Goal: Task Accomplishment & Management: Complete application form

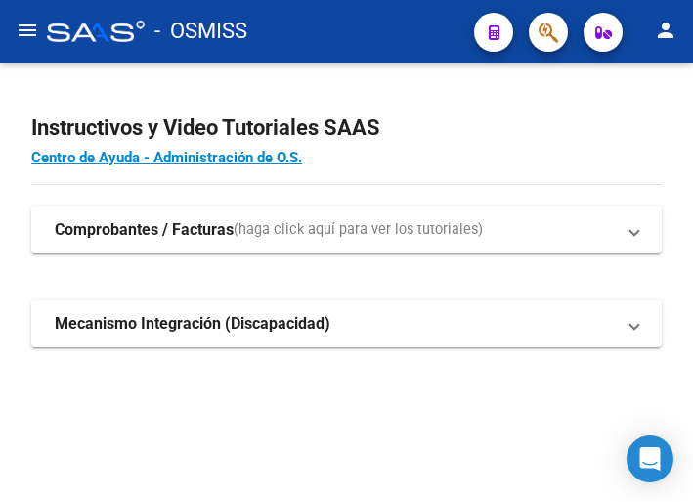
click at [22, 29] on mat-icon "menu" at bounding box center [27, 30] width 23 height 23
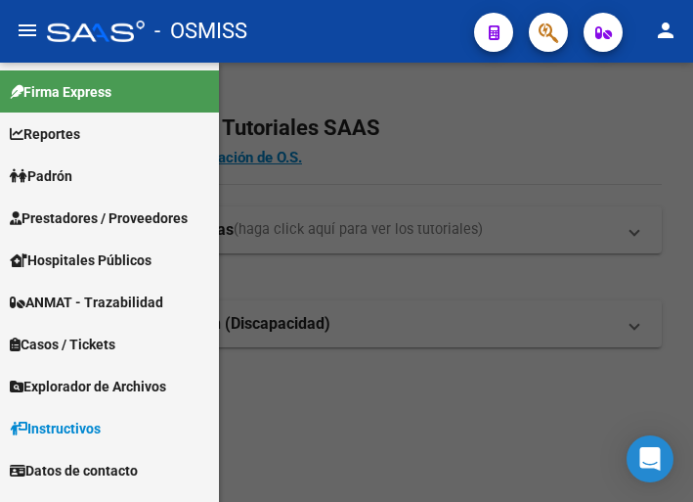
click at [89, 216] on span "Prestadores / Proveedores" at bounding box center [99, 218] width 178 height 22
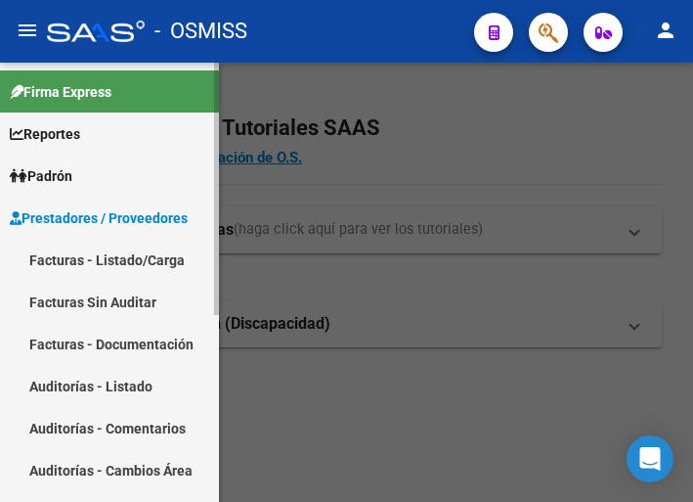
click at [93, 252] on link "Facturas - Listado/Carga" at bounding box center [109, 260] width 219 height 42
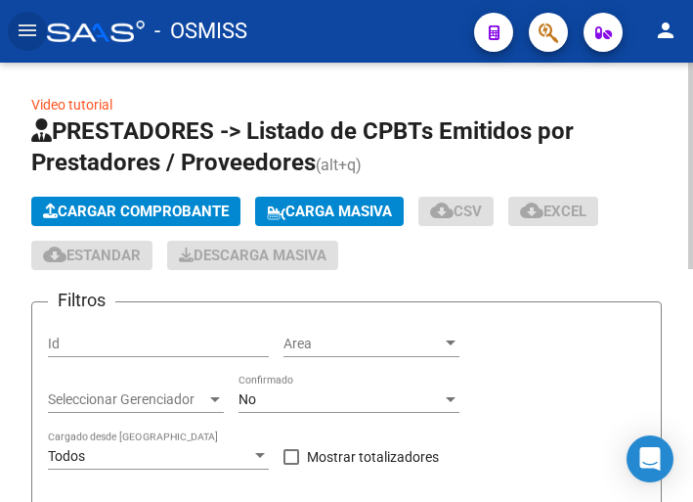
click at [161, 211] on span "Cargar Comprobante" at bounding box center [136, 211] width 186 height 18
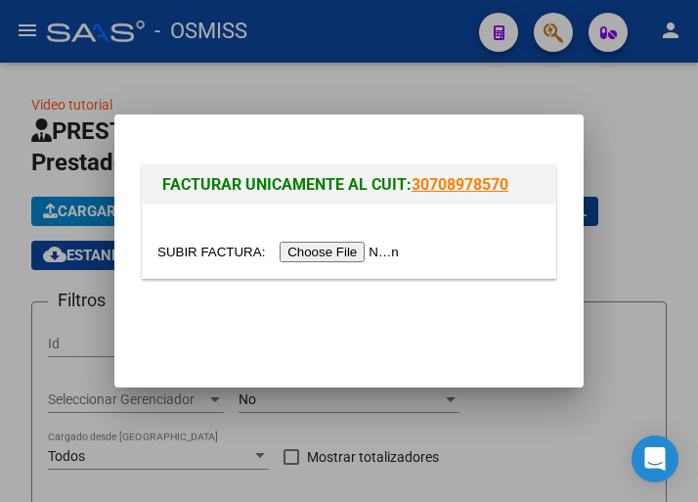
click at [320, 249] on input "file" at bounding box center [280, 252] width 247 height 21
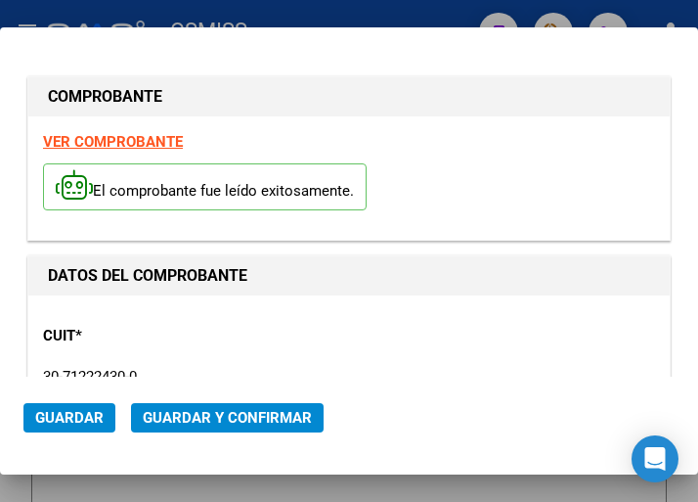
type input "2025-09-27"
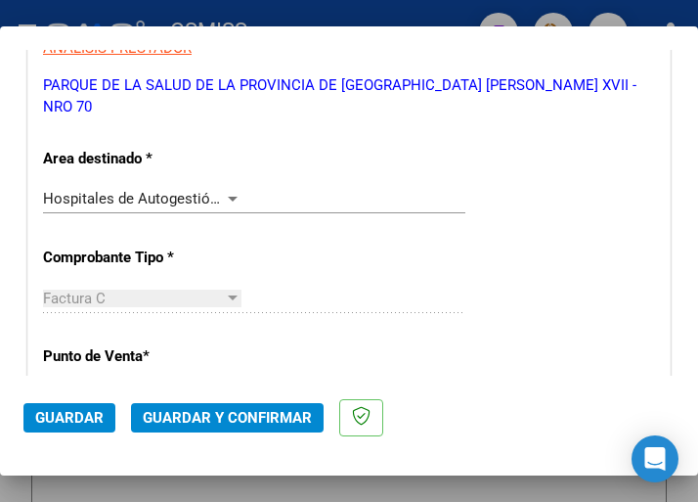
scroll to position [391, 0]
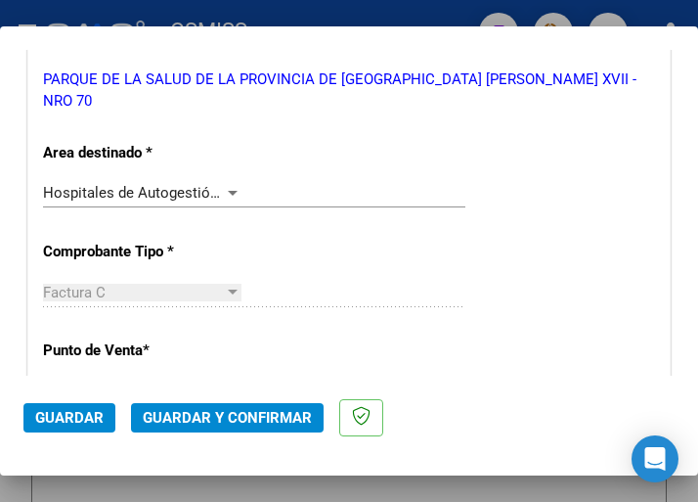
click at [228, 192] on div at bounding box center [233, 193] width 10 height 5
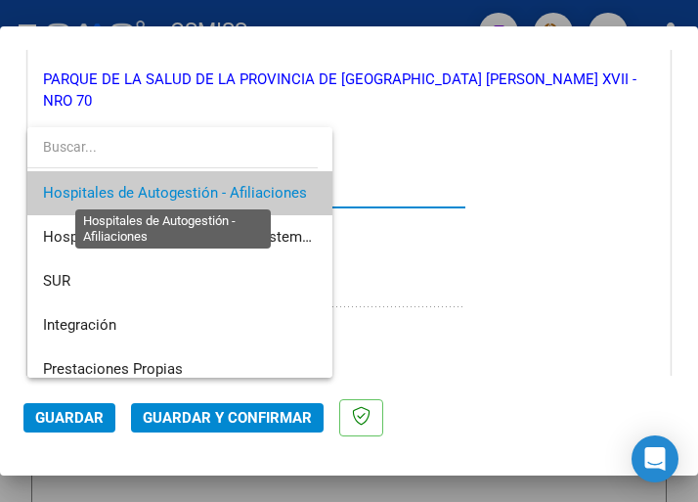
click at [227, 192] on span "Hospitales de Autogestión - Afiliaciones" at bounding box center [175, 193] width 264 height 18
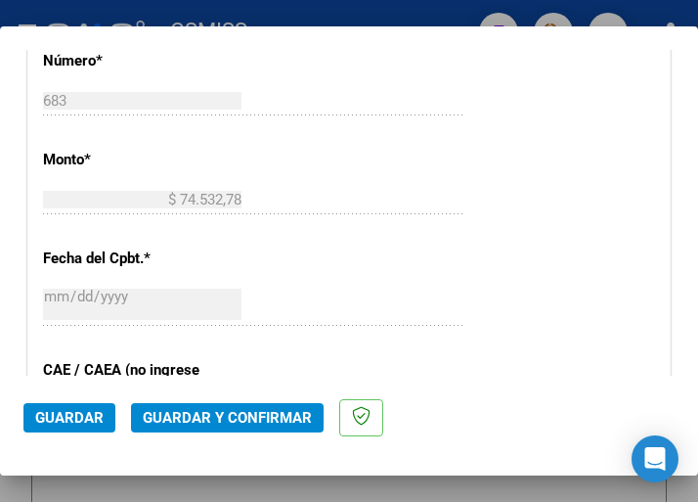
scroll to position [782, 0]
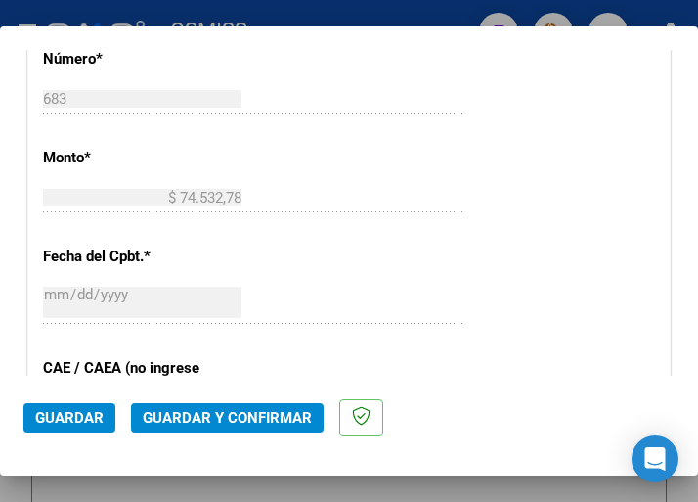
click at [365, 252] on div "CUIT * 30-71222430-0 Ingresar CUIT ANALISIS PRESTADOR PARQUE DE LA SALUD DE LA …" at bounding box center [349, 227] width 642 height 1431
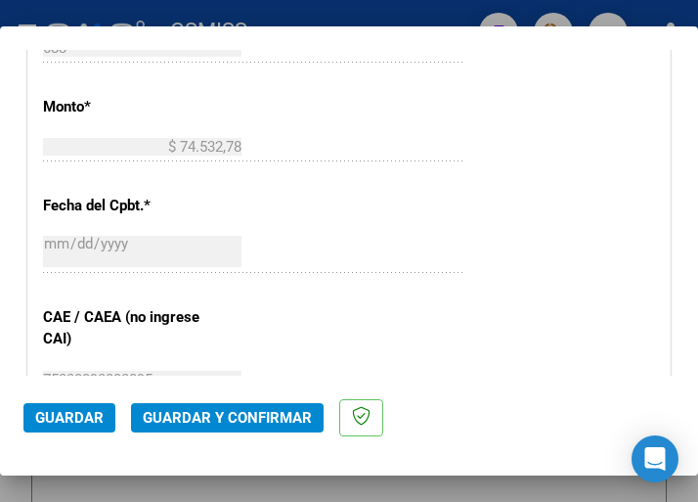
scroll to position [880, 0]
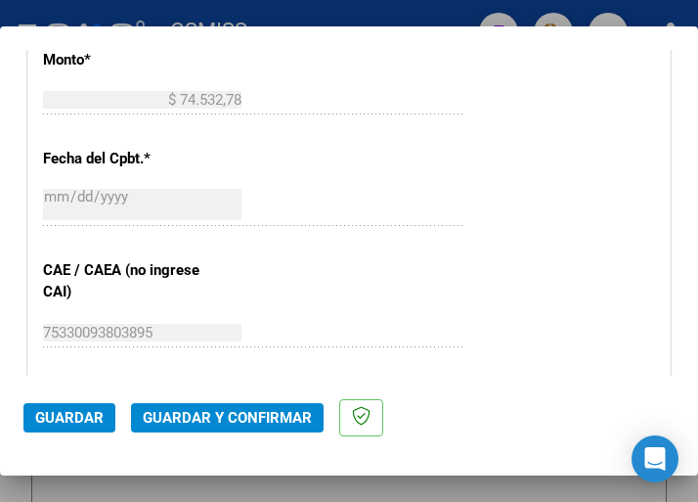
click at [344, 232] on div "2025-08-13 Ingresar la fecha" at bounding box center [254, 215] width 423 height 60
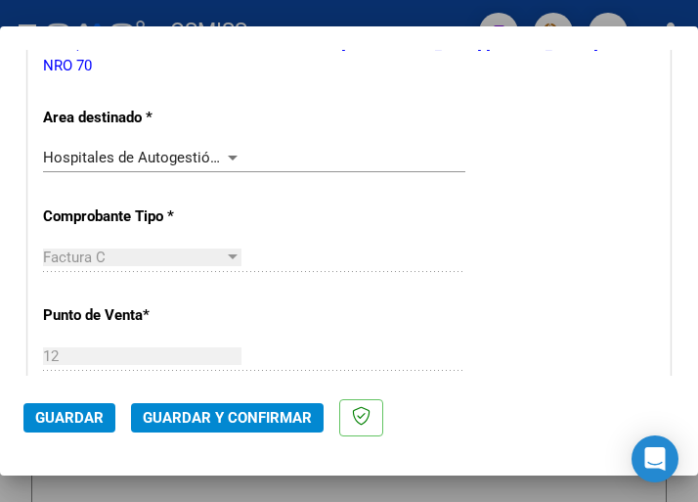
scroll to position [391, 0]
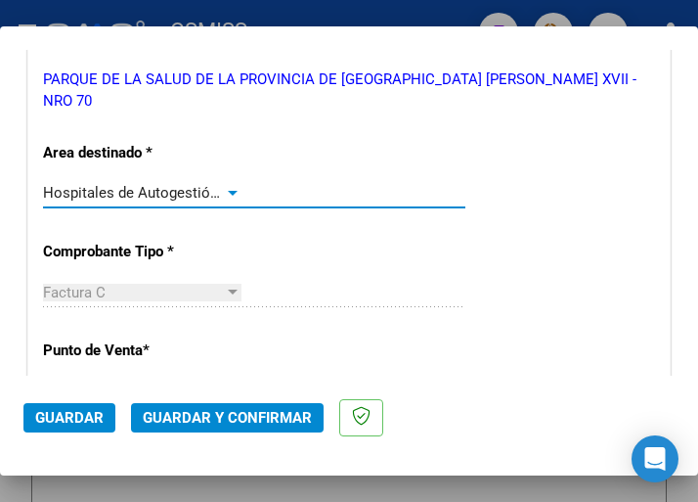
click at [224, 188] on div at bounding box center [233, 193] width 18 height 16
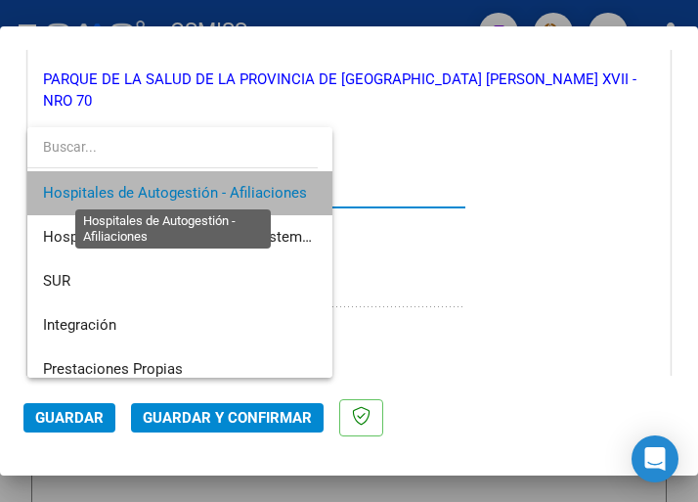
click at [221, 188] on span "Hospitales de Autogestión - Afiliaciones" at bounding box center [175, 193] width 264 height 18
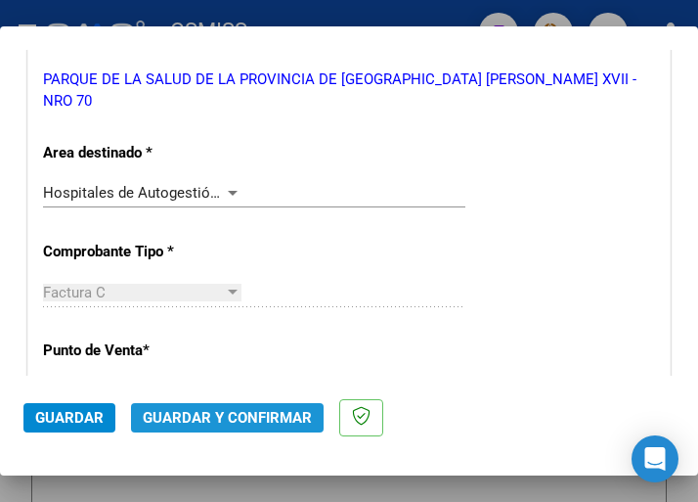
click at [229, 419] on span "Guardar y Confirmar" at bounding box center [227, 418] width 169 height 18
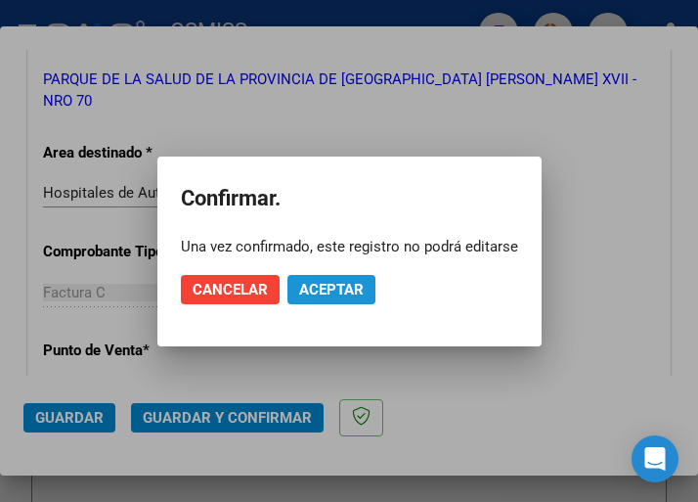
click at [312, 290] on span "Aceptar" at bounding box center [331, 290] width 65 height 18
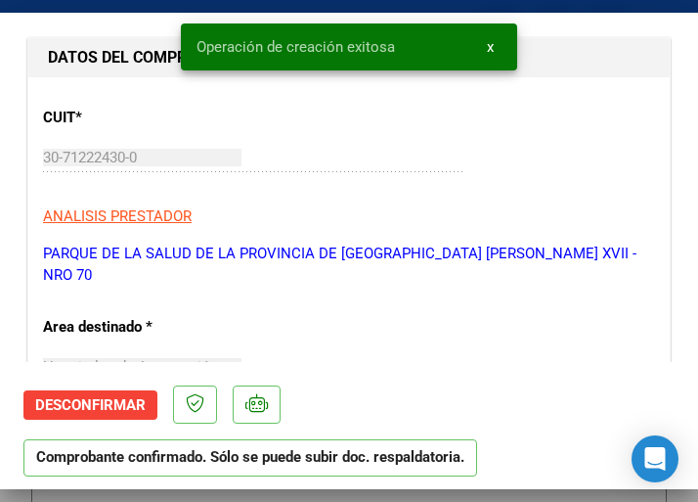
scroll to position [293, 0]
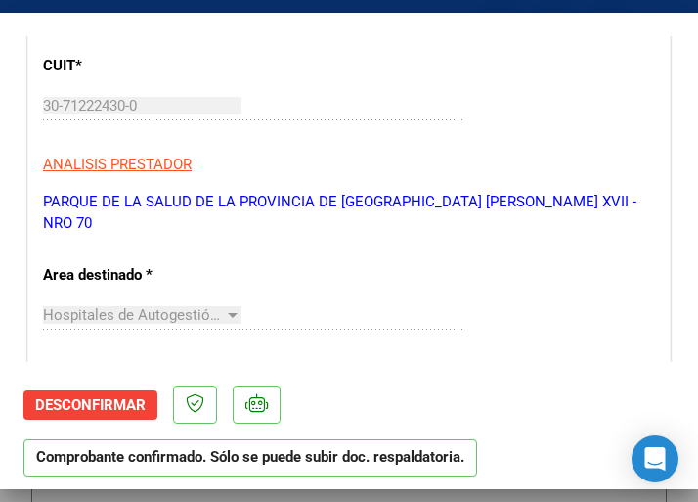
click at [342, 322] on div "Hospitales de Autogestión - Afiliaciones Seleccionar Area" at bounding box center [254, 314] width 423 height 29
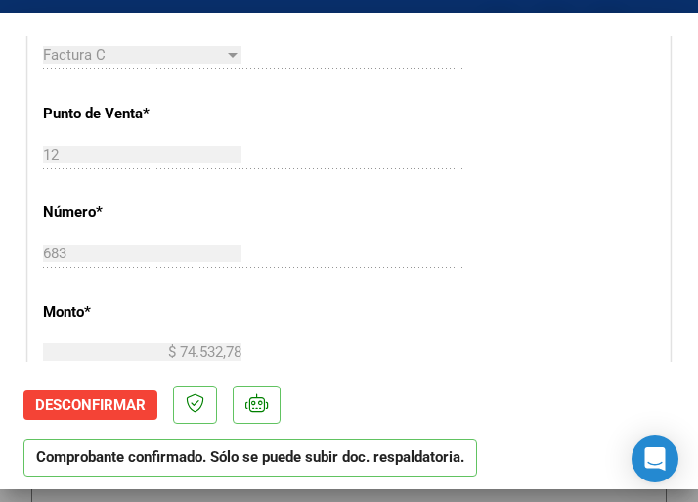
scroll to position [685, 0]
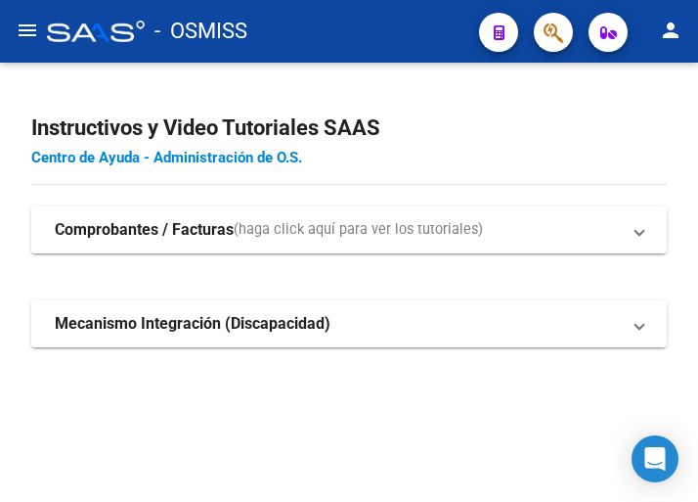
click at [124, 156] on link "Centro de Ayuda - Administración de O.S." at bounding box center [166, 158] width 271 height 18
click at [24, 24] on mat-icon "menu" at bounding box center [27, 30] width 23 height 23
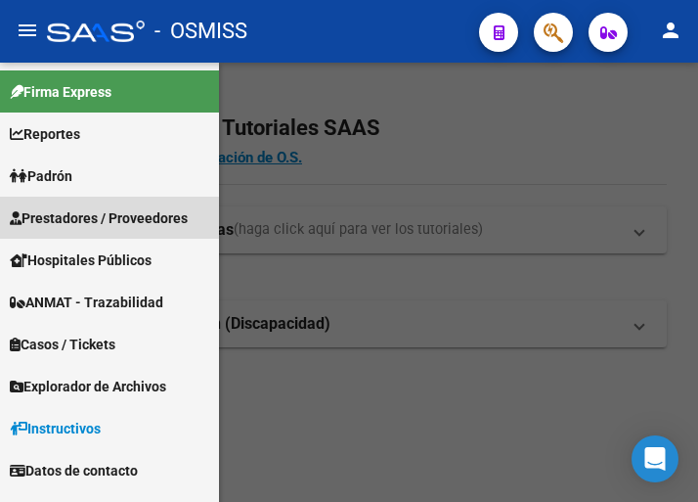
click at [83, 219] on span "Prestadores / Proveedores" at bounding box center [99, 218] width 178 height 22
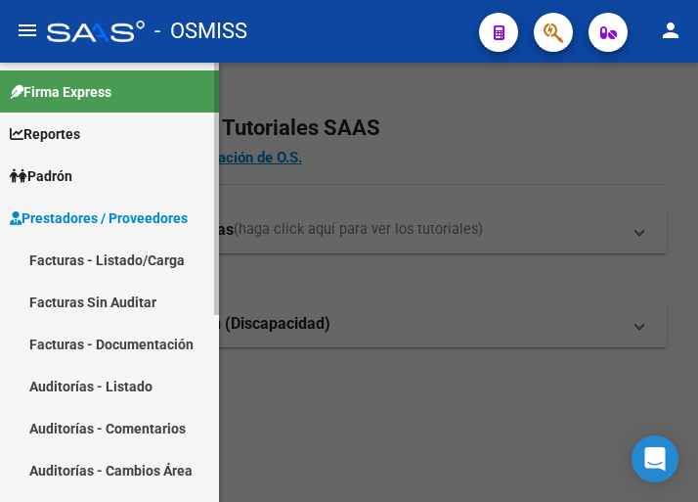
click at [87, 265] on link "Facturas - Listado/Carga" at bounding box center [109, 260] width 219 height 42
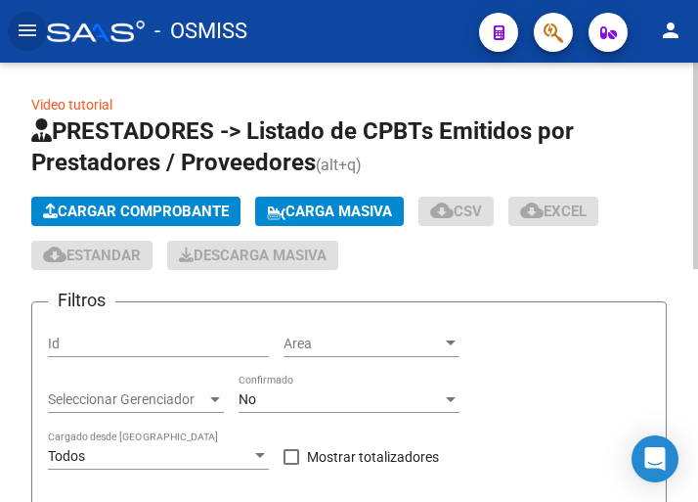
click at [163, 209] on span "Cargar Comprobante" at bounding box center [136, 211] width 186 height 18
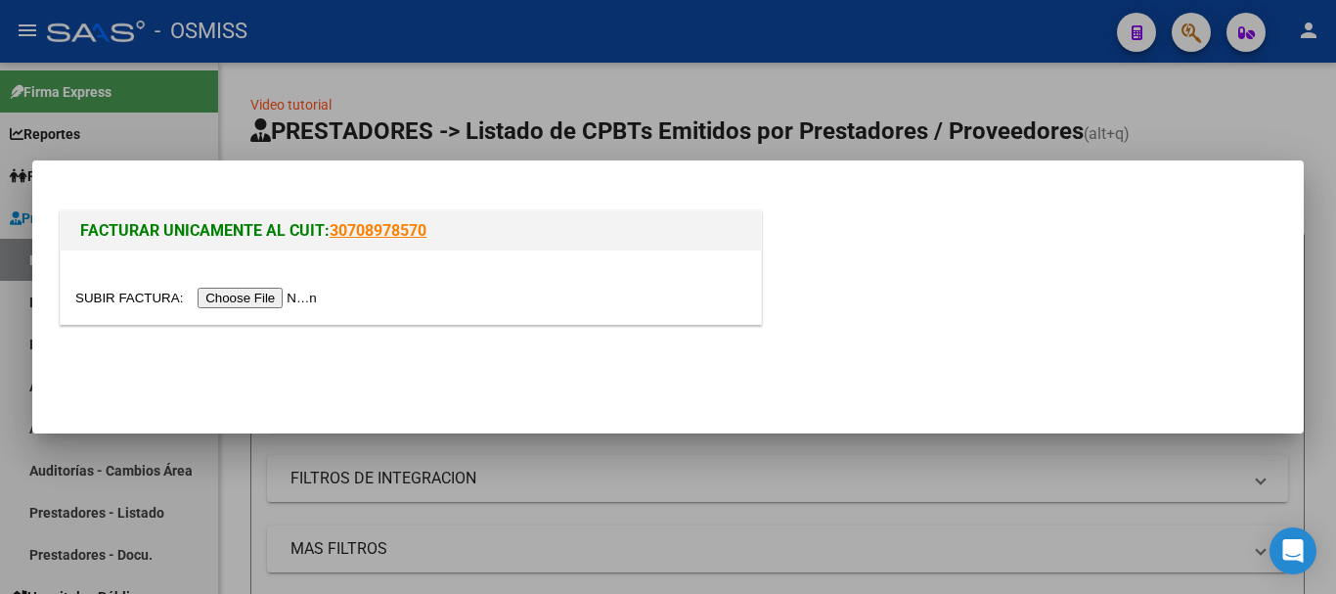
click at [266, 309] on div at bounding box center [411, 286] width 700 height 73
click at [272, 296] on input "file" at bounding box center [198, 298] width 247 height 21
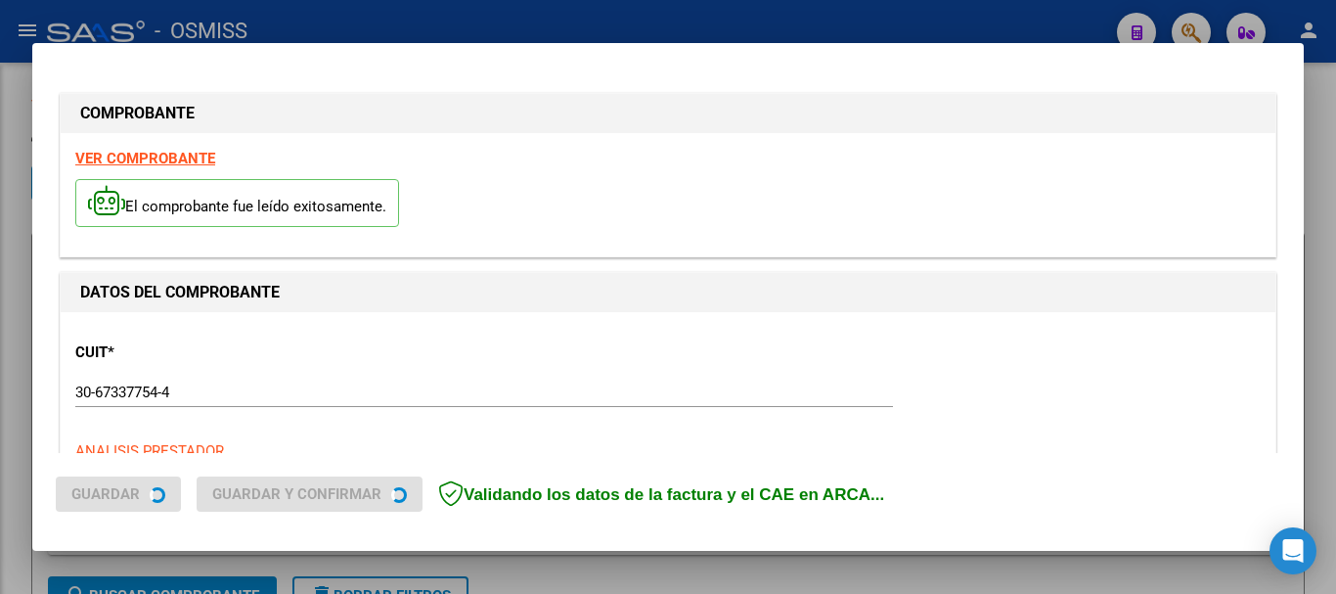
type input "2025-09-17"
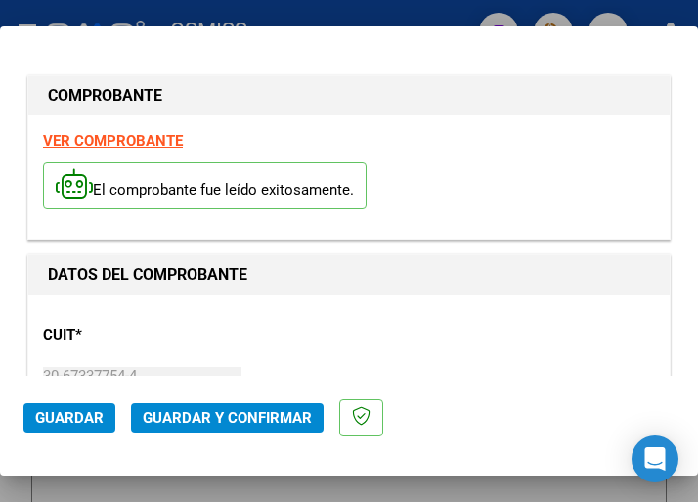
click at [508, 309] on div "CUIT * 30-67337754-4 Ingresar CUIT ANALISIS PRESTADOR ESTADO PROVINCIA DE SAN L…" at bounding box center [349, 395] width 612 height 172
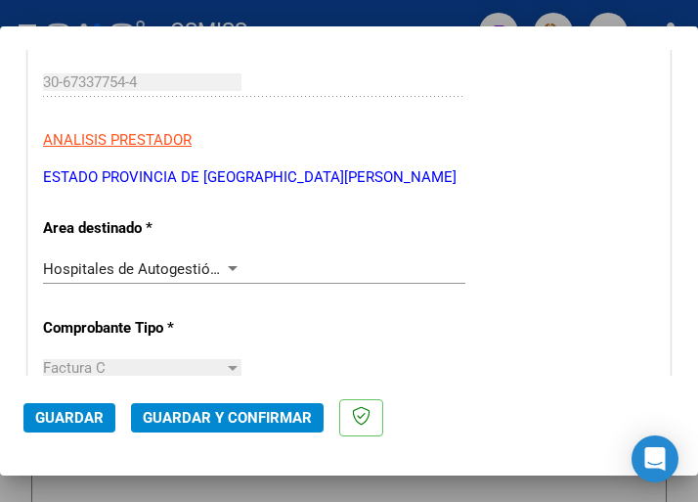
click at [228, 266] on div at bounding box center [233, 268] width 10 height 5
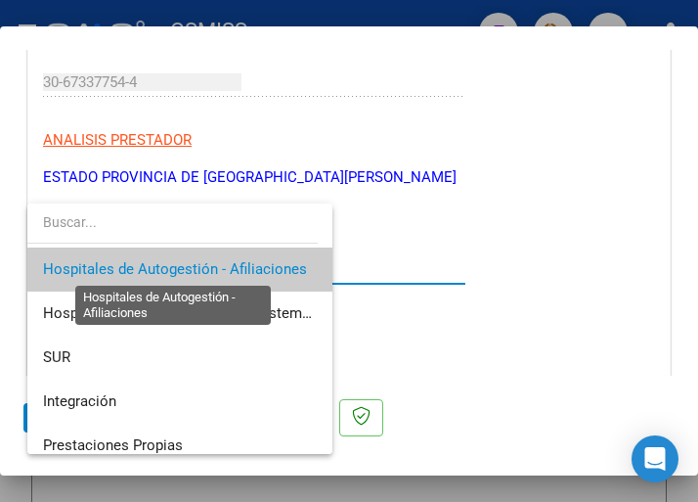
click at [226, 266] on span "Hospitales de Autogestión - Afiliaciones" at bounding box center [175, 269] width 264 height 18
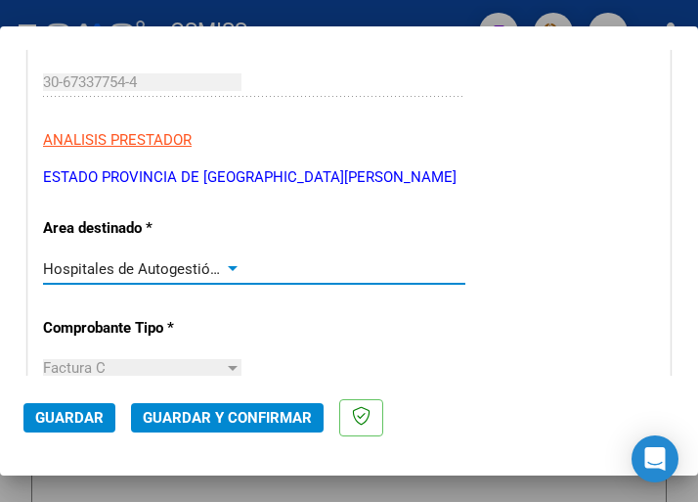
click at [228, 266] on div at bounding box center [233, 268] width 10 height 5
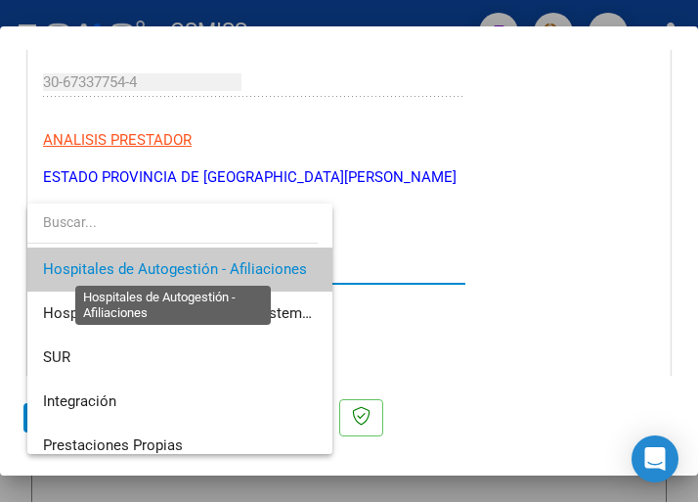
click at [226, 266] on span "Hospitales de Autogestión - Afiliaciones" at bounding box center [175, 269] width 264 height 18
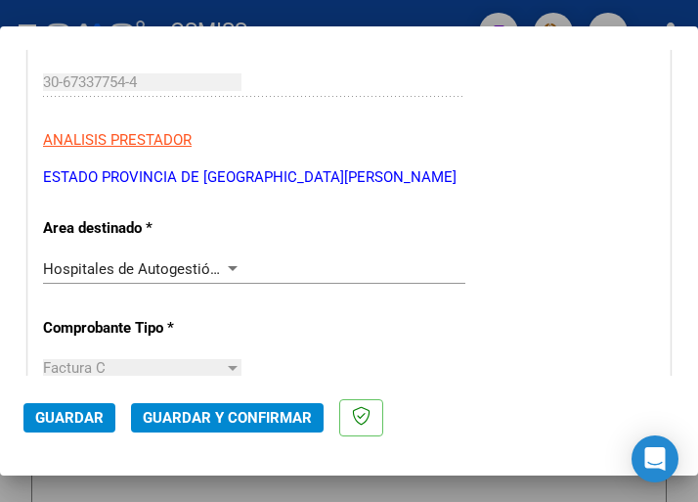
click at [220, 258] on div "Hospitales de Autogestión - Afiliaciones Seleccionar Area" at bounding box center [254, 268] width 423 height 29
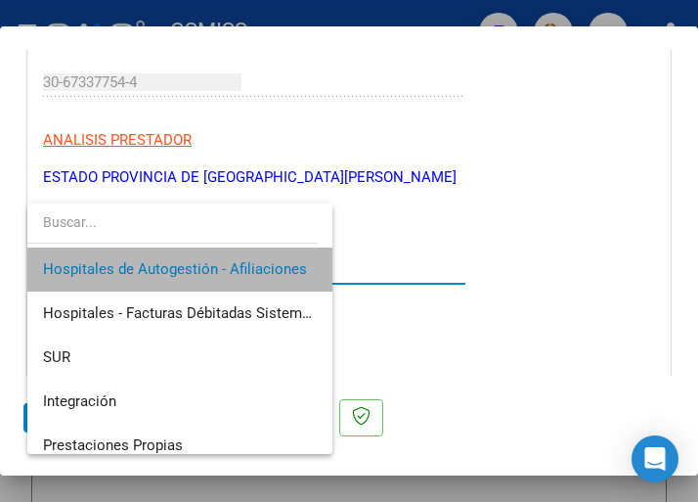
click at [220, 258] on span "Hospitales de Autogestión - Afiliaciones" at bounding box center [180, 269] width 274 height 44
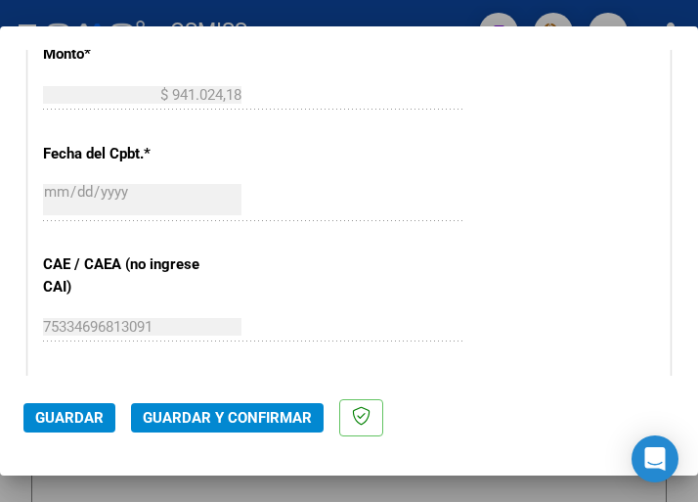
scroll to position [880, 0]
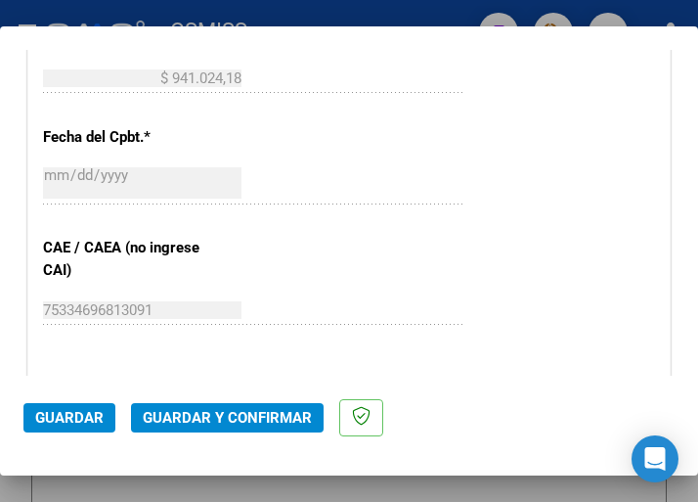
click at [226, 422] on span "Guardar y Confirmar" at bounding box center [227, 418] width 169 height 18
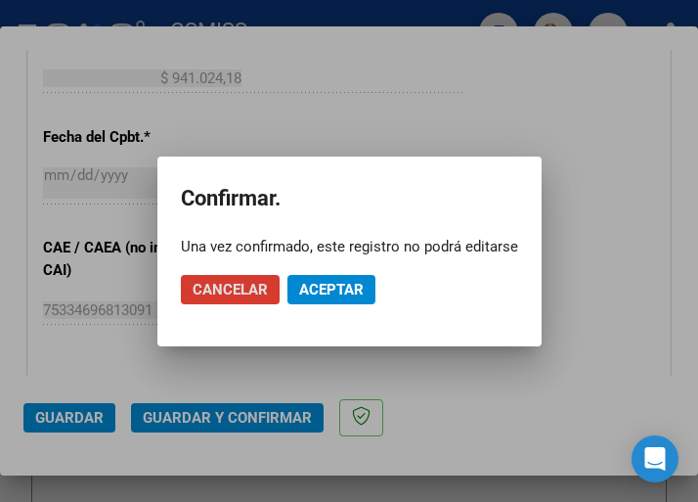
click at [312, 284] on span "Aceptar" at bounding box center [331, 290] width 65 height 18
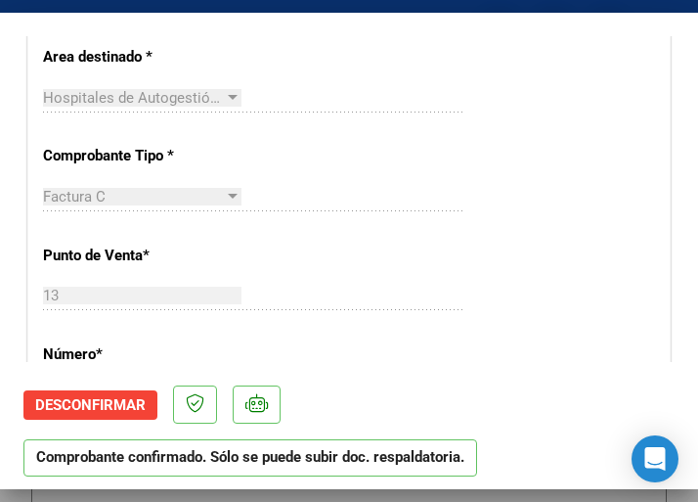
scroll to position [587, 0]
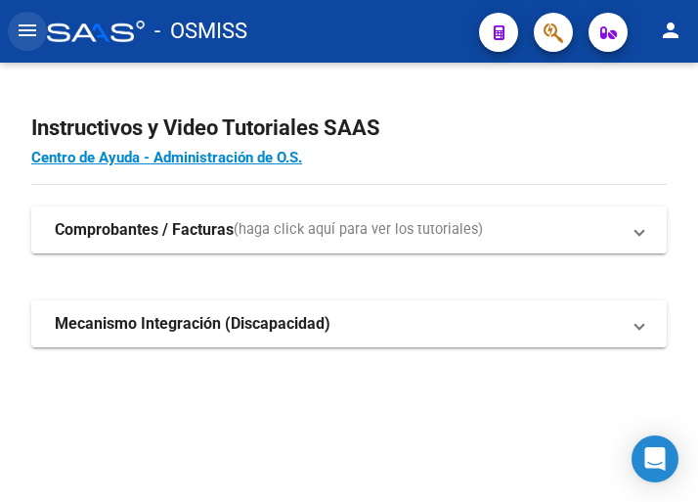
click at [30, 37] on mat-icon "menu" at bounding box center [27, 30] width 23 height 23
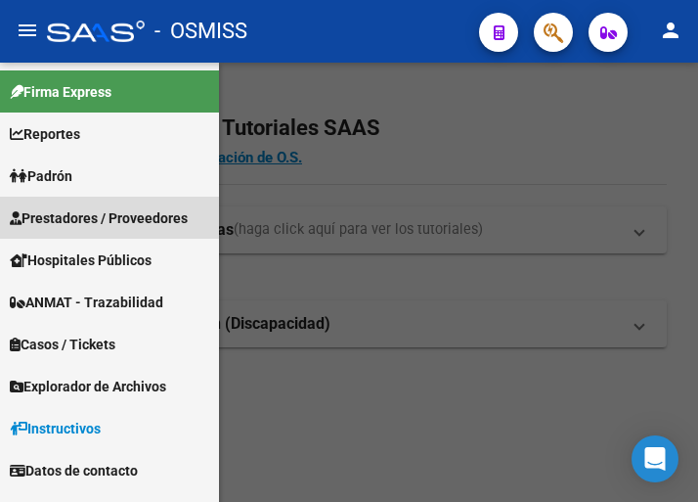
click at [115, 222] on span "Prestadores / Proveedores" at bounding box center [99, 218] width 178 height 22
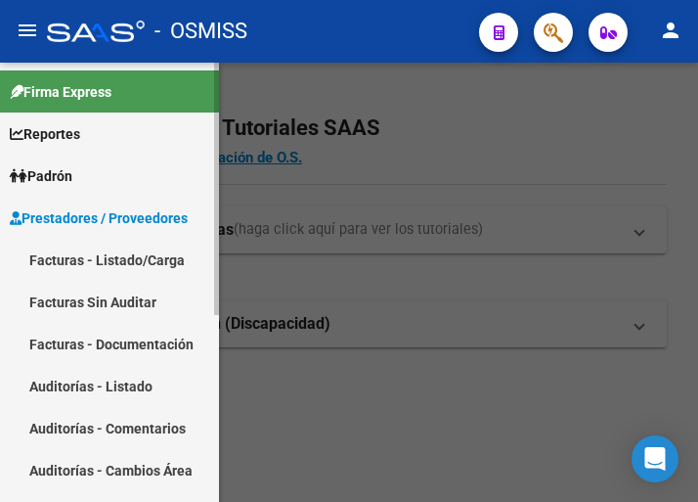
click at [115, 255] on link "Facturas - Listado/Carga" at bounding box center [109, 260] width 219 height 42
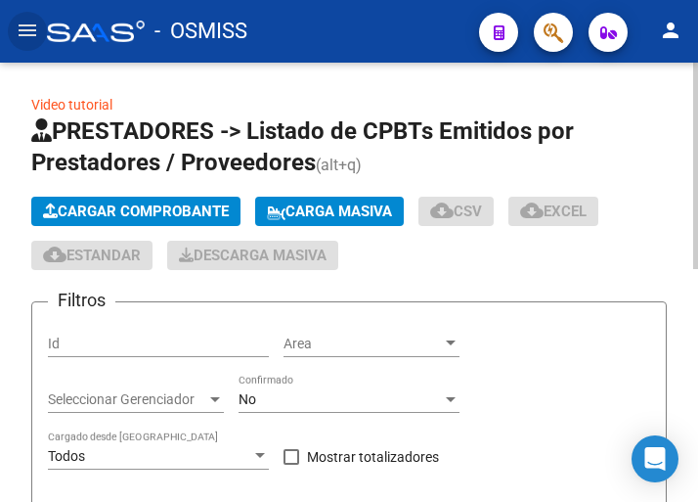
click at [143, 208] on span "Cargar Comprobante" at bounding box center [136, 211] width 186 height 18
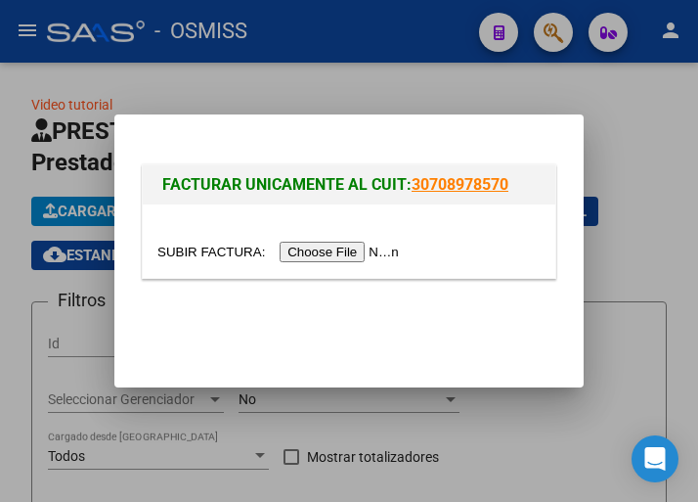
click at [329, 255] on input "file" at bounding box center [280, 252] width 247 height 21
type input "C:\fakepath\FC. 0007-00001149.pdf"
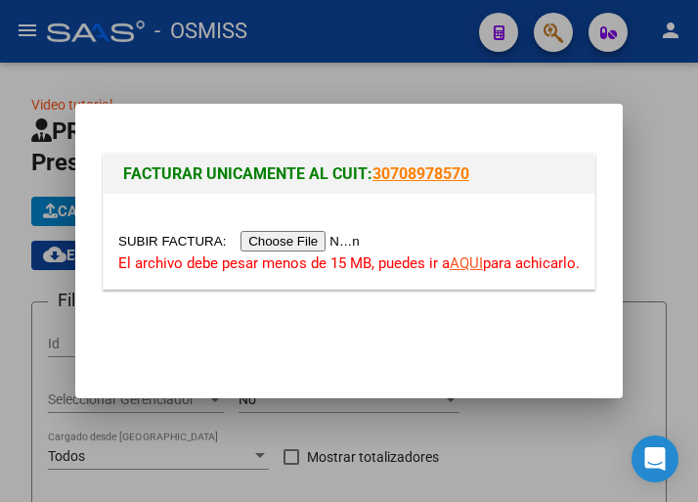
click at [310, 237] on input "file" at bounding box center [241, 241] width 247 height 21
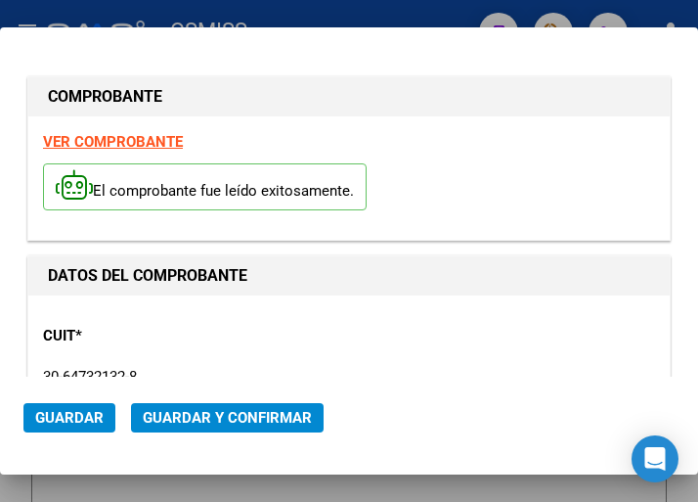
type input "2025-09-17"
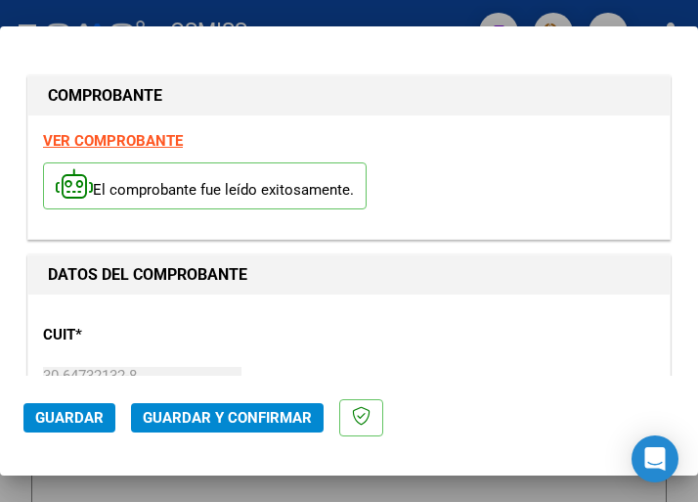
click at [307, 319] on div "CUIT * 30-64732132-8 Ingresar CUIT ANALISIS PRESTADOR MUNICIPALIDAD DE FUNES AR…" at bounding box center [349, 395] width 612 height 172
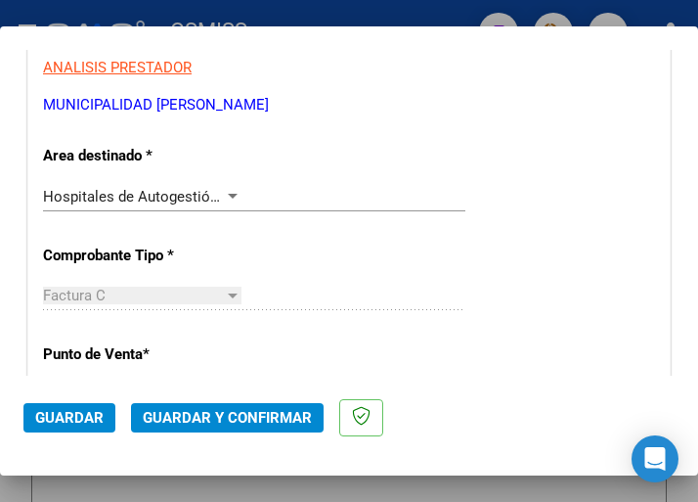
scroll to position [391, 0]
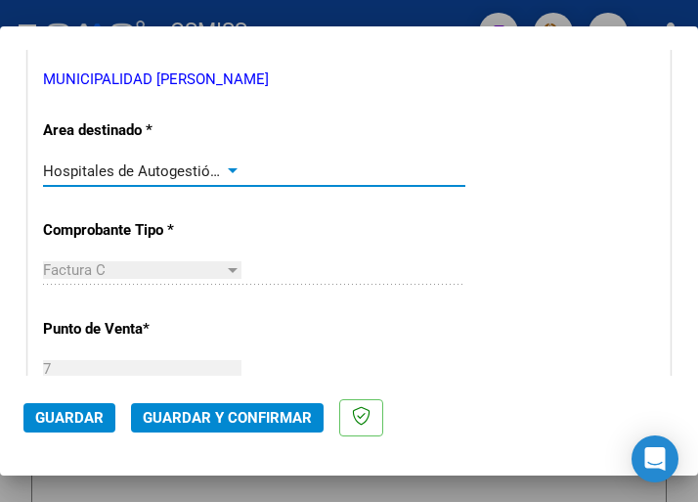
click at [228, 170] on div at bounding box center [233, 170] width 10 height 5
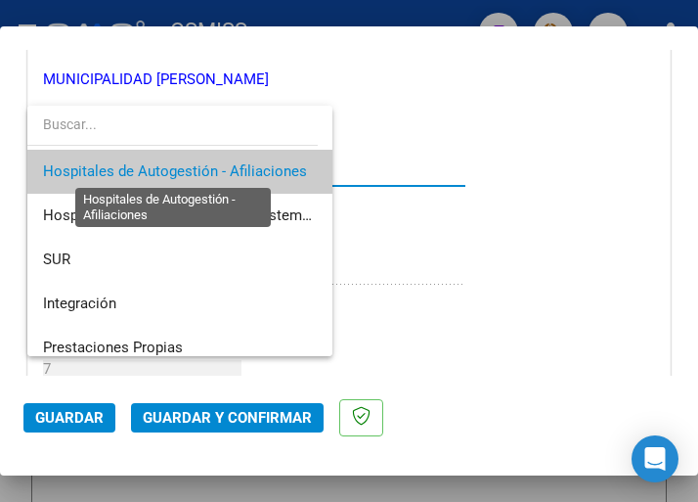
click at [227, 170] on span "Hospitales de Autogestión - Afiliaciones" at bounding box center [175, 171] width 264 height 18
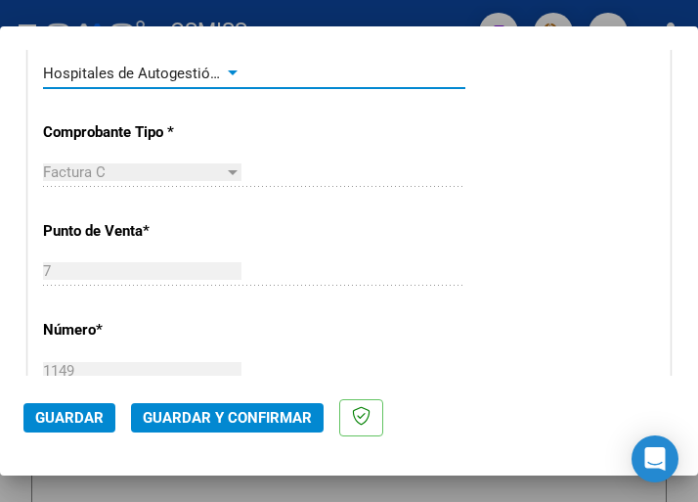
scroll to position [587, 0]
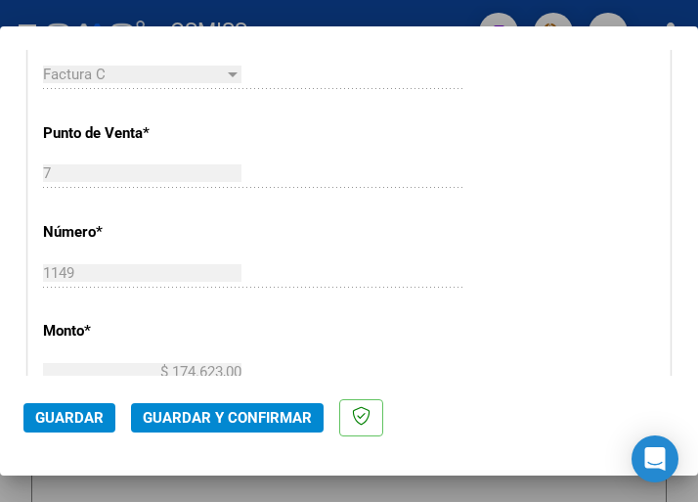
click at [252, 230] on div "CUIT * 30-64732132-8 Ingresar CUIT ANALISIS PRESTADOR MUNICIPALIDAD DE FUNES AR…" at bounding box center [349, 412] width 642 height 1408
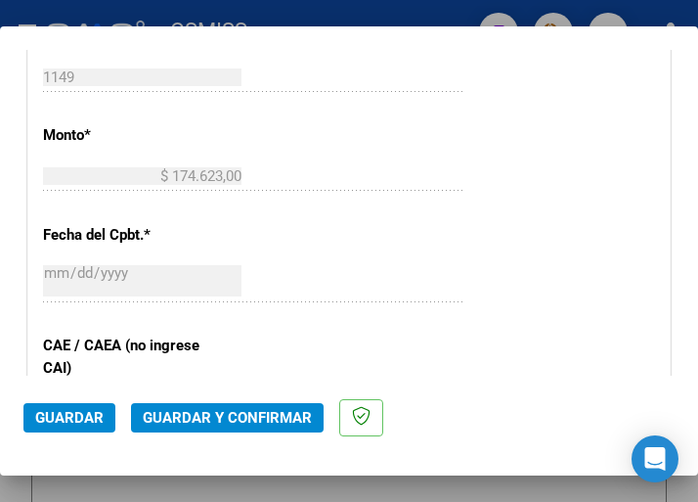
scroll to position [880, 0]
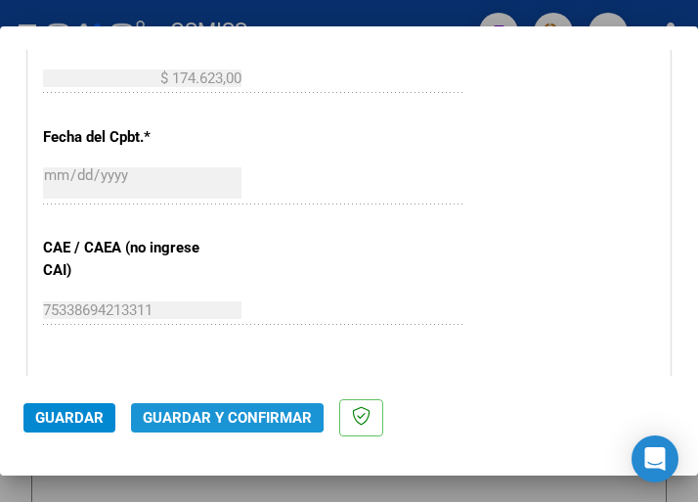
click at [219, 417] on span "Guardar y Confirmar" at bounding box center [227, 418] width 169 height 18
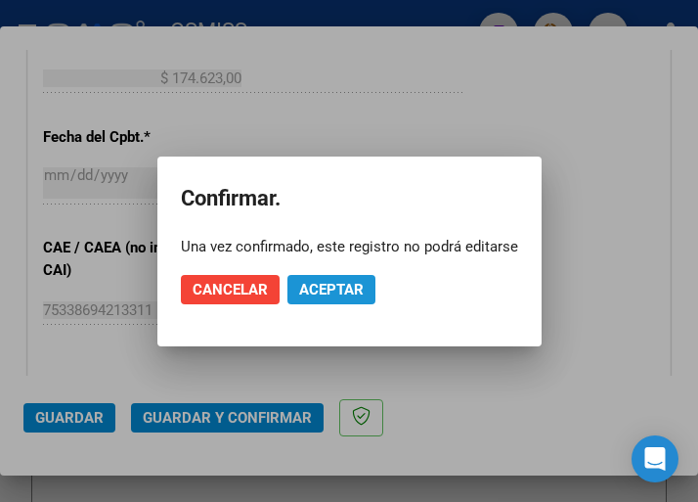
click at [328, 292] on span "Aceptar" at bounding box center [331, 290] width 65 height 18
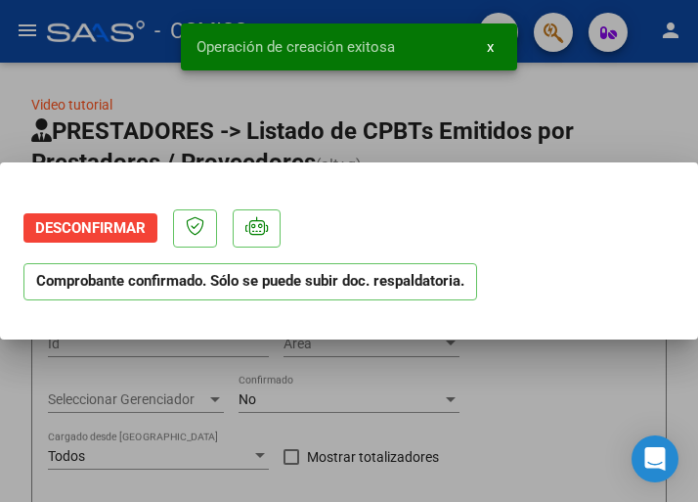
scroll to position [0, 0]
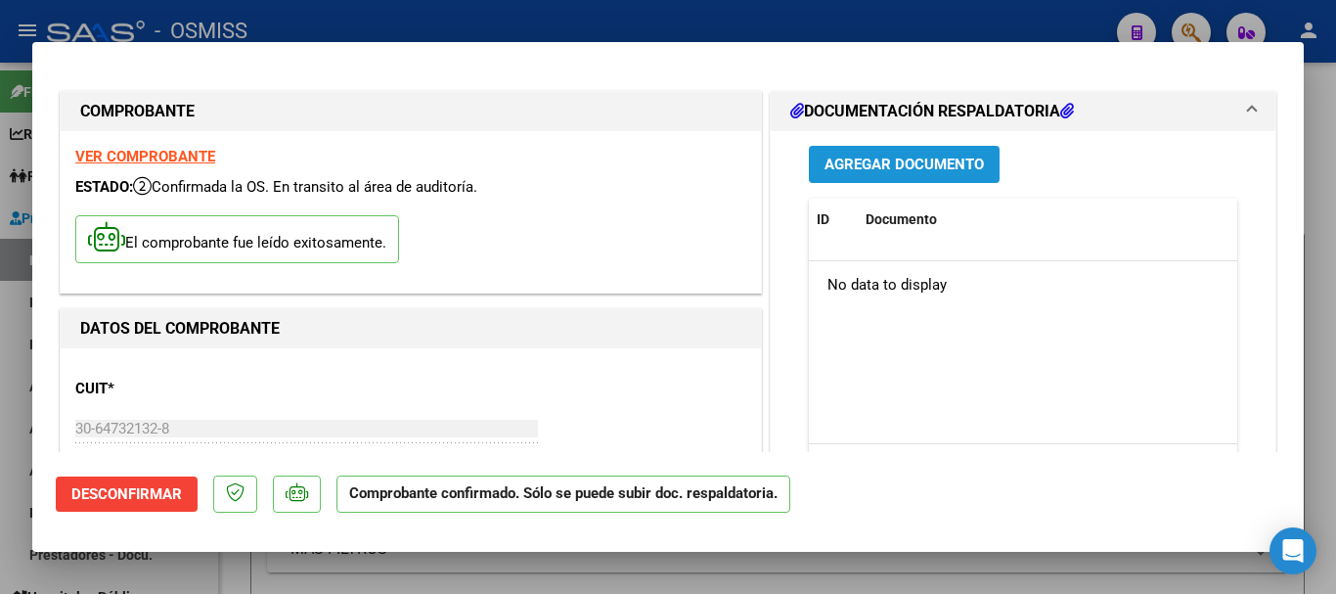
click at [697, 160] on span "Agregar Documento" at bounding box center [904, 165] width 159 height 18
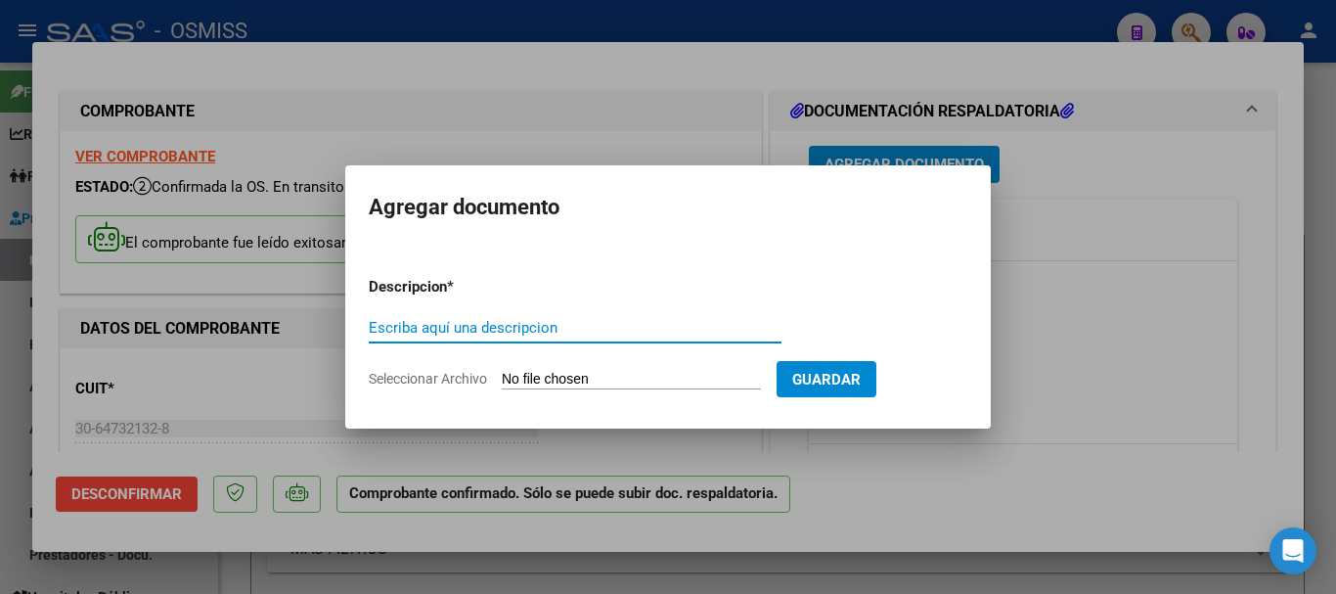
click at [493, 329] on input "Escriba aquí una descripcion" at bounding box center [575, 328] width 413 height 18
type input "DOC RESPALDATORIA"
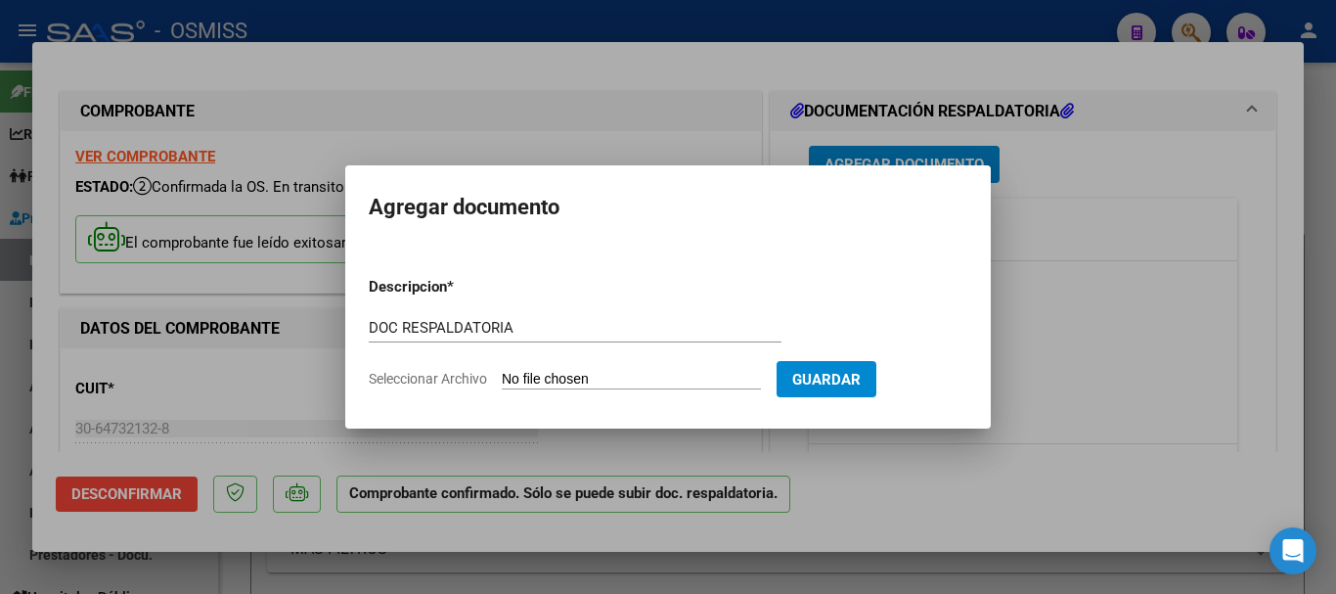
click at [643, 381] on input "Seleccionar Archivo" at bounding box center [631, 380] width 259 height 19
type input "C:\fakepath\2_pdfsam_FC. 0007-00001149.pdf"
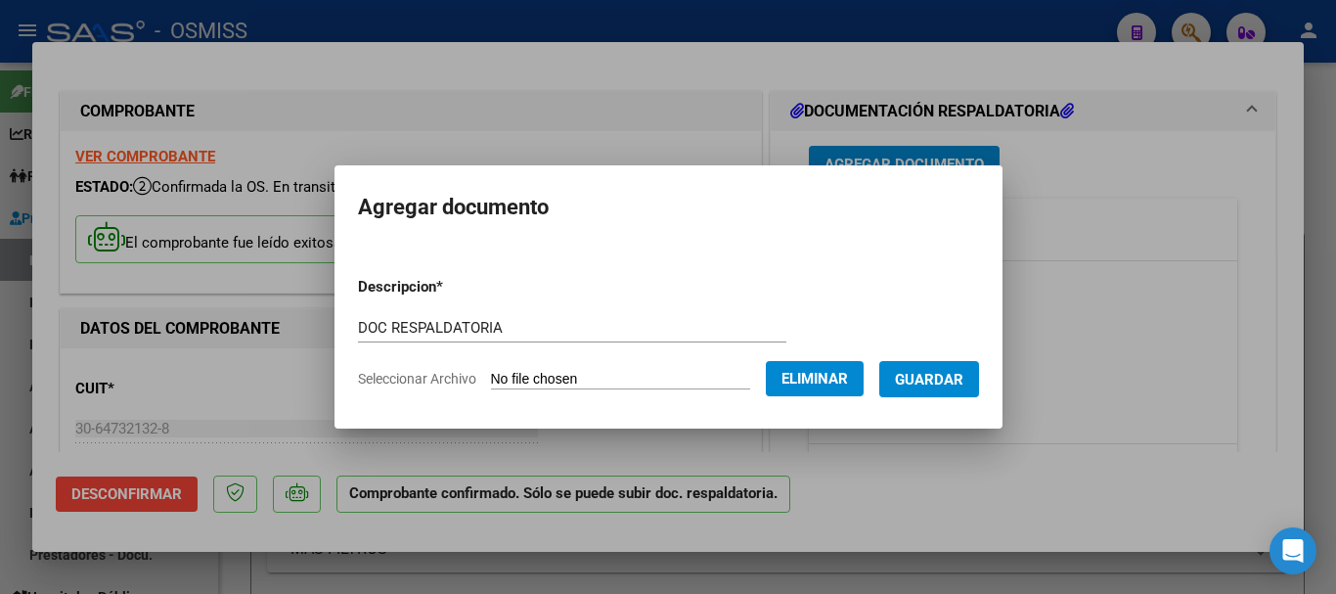
click at [697, 371] on span "Guardar" at bounding box center [929, 380] width 68 height 18
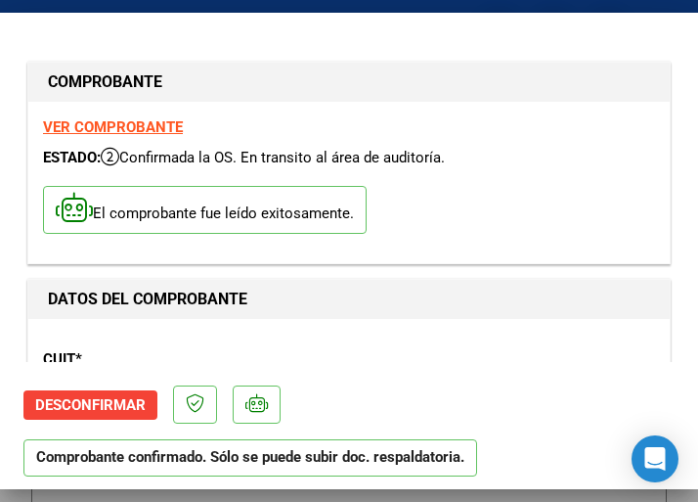
click at [386, 334] on div "CUIT * 30-64732132-8 Ingresar CUIT ANALISIS PRESTADOR MUNICIPALIDAD DE FUNES AR…" at bounding box center [349, 420] width 612 height 172
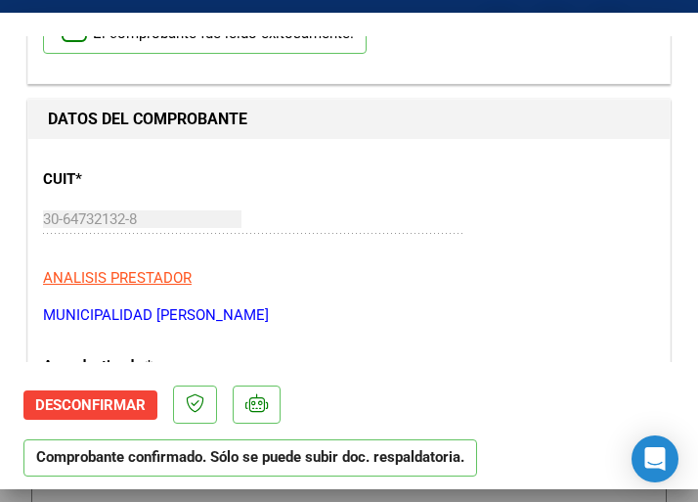
scroll to position [293, 0]
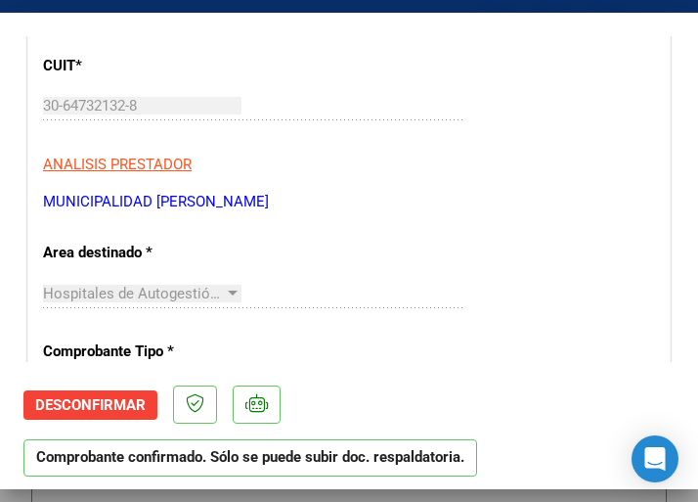
click at [437, 193] on p "MUNICIPALIDAD DE FUNES" at bounding box center [349, 202] width 612 height 22
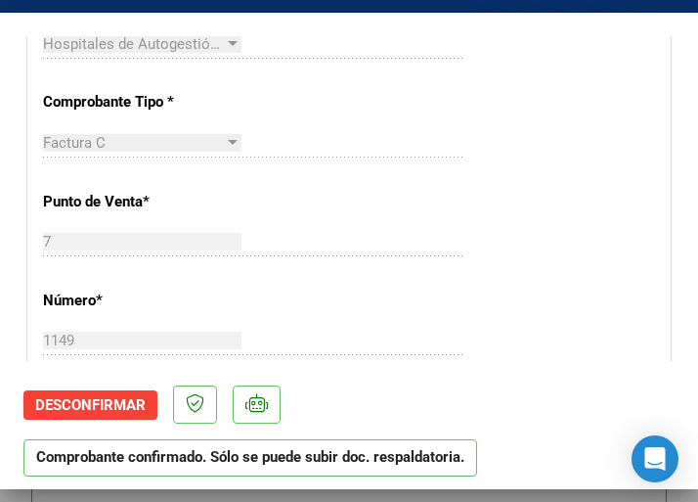
scroll to position [587, 0]
